Goal: Task Accomplishment & Management: Manage account settings

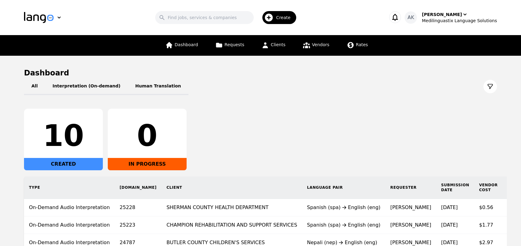
click at [234, 108] on div "All Interpretation (On-demand) Human Translation 10 CREATED 0 IN PROGRESS Type …" at bounding box center [260, 182] width 473 height 209
click at [446, 17] on div "[PERSON_NAME]" at bounding box center [442, 14] width 40 height 6
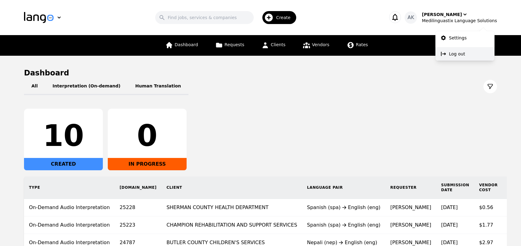
click at [448, 56] on button "Log out" at bounding box center [465, 54] width 59 height 14
